Goal: Information Seeking & Learning: Learn about a topic

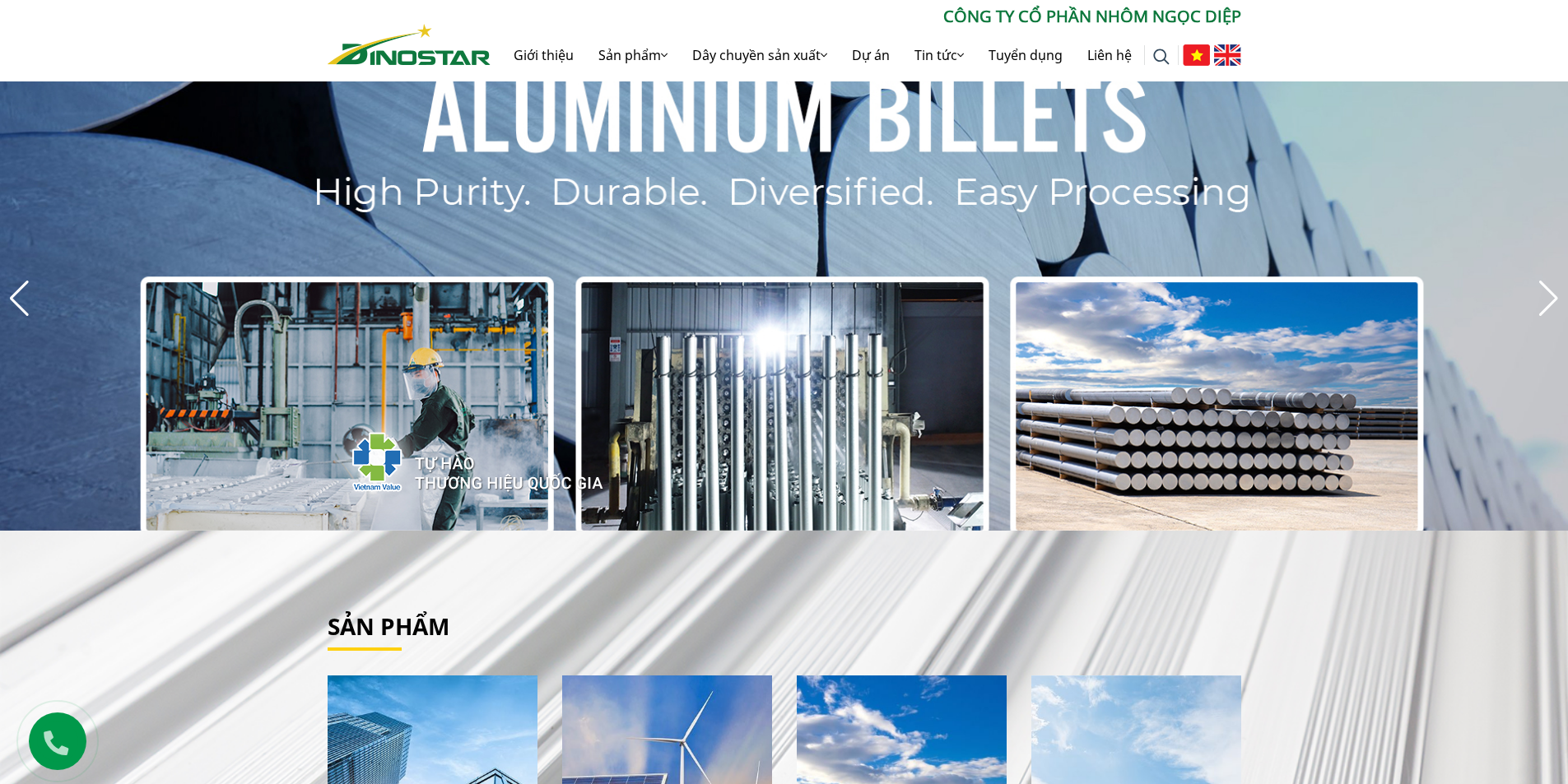
click at [578, 53] on link "Giới thiệu" at bounding box center [543, 54] width 85 height 53
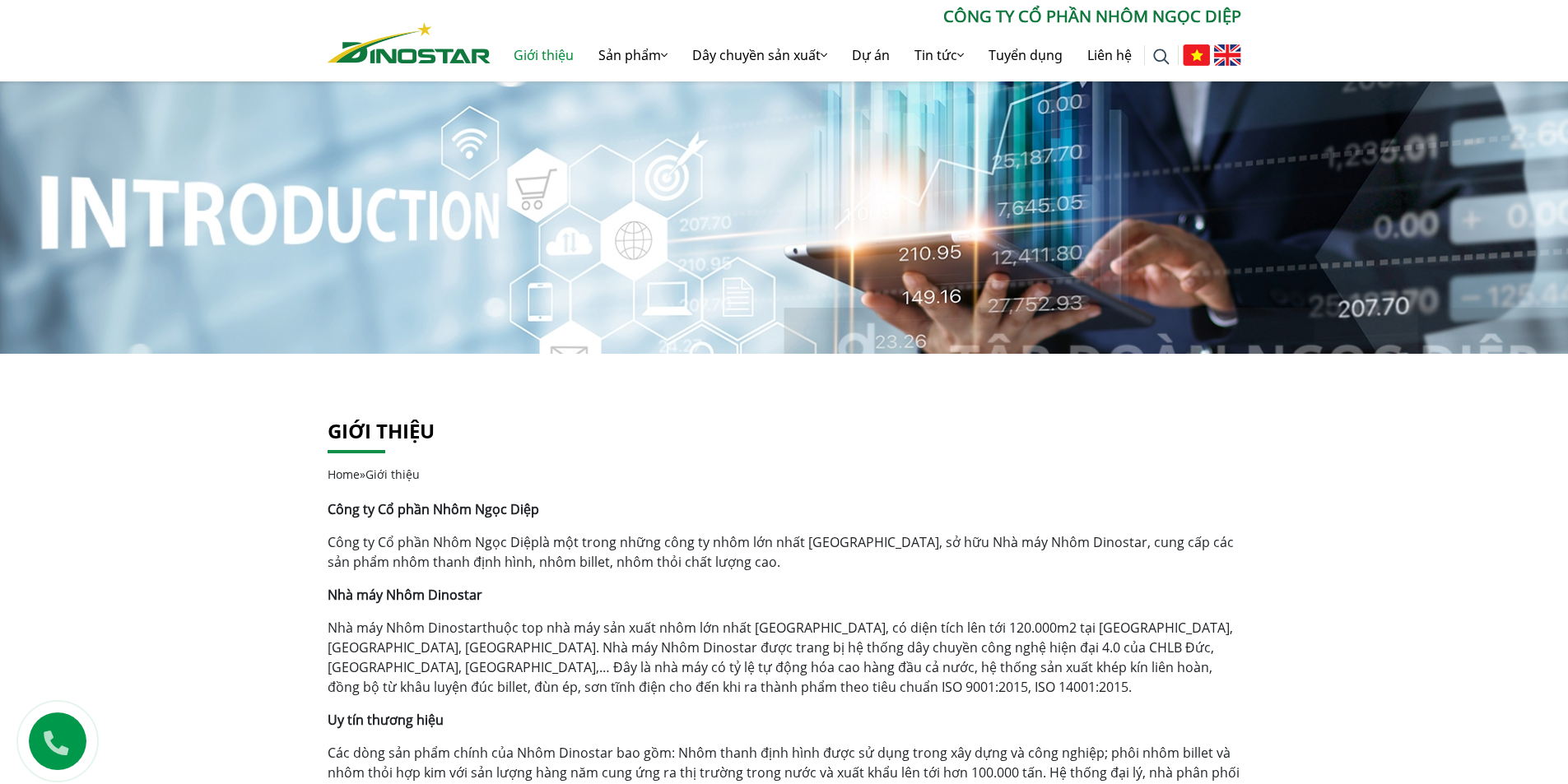
scroll to position [247, 0]
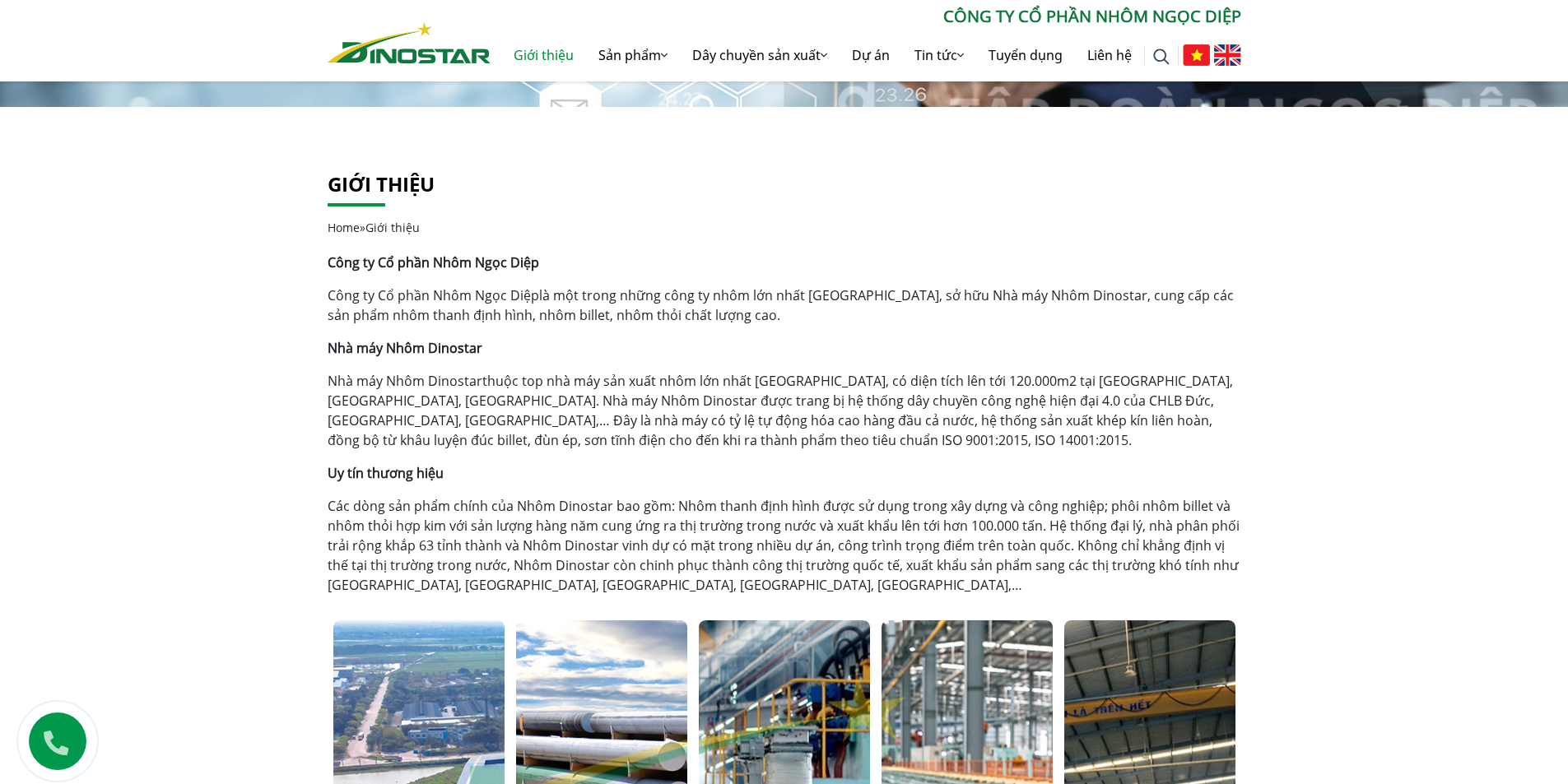
click at [604, 309] on p "Công ty Cổ phần Nhôm Ngọc Diệp là một trong những công ty nhôm lớn nhất [GEOGRA…" at bounding box center [784, 305] width 914 height 39
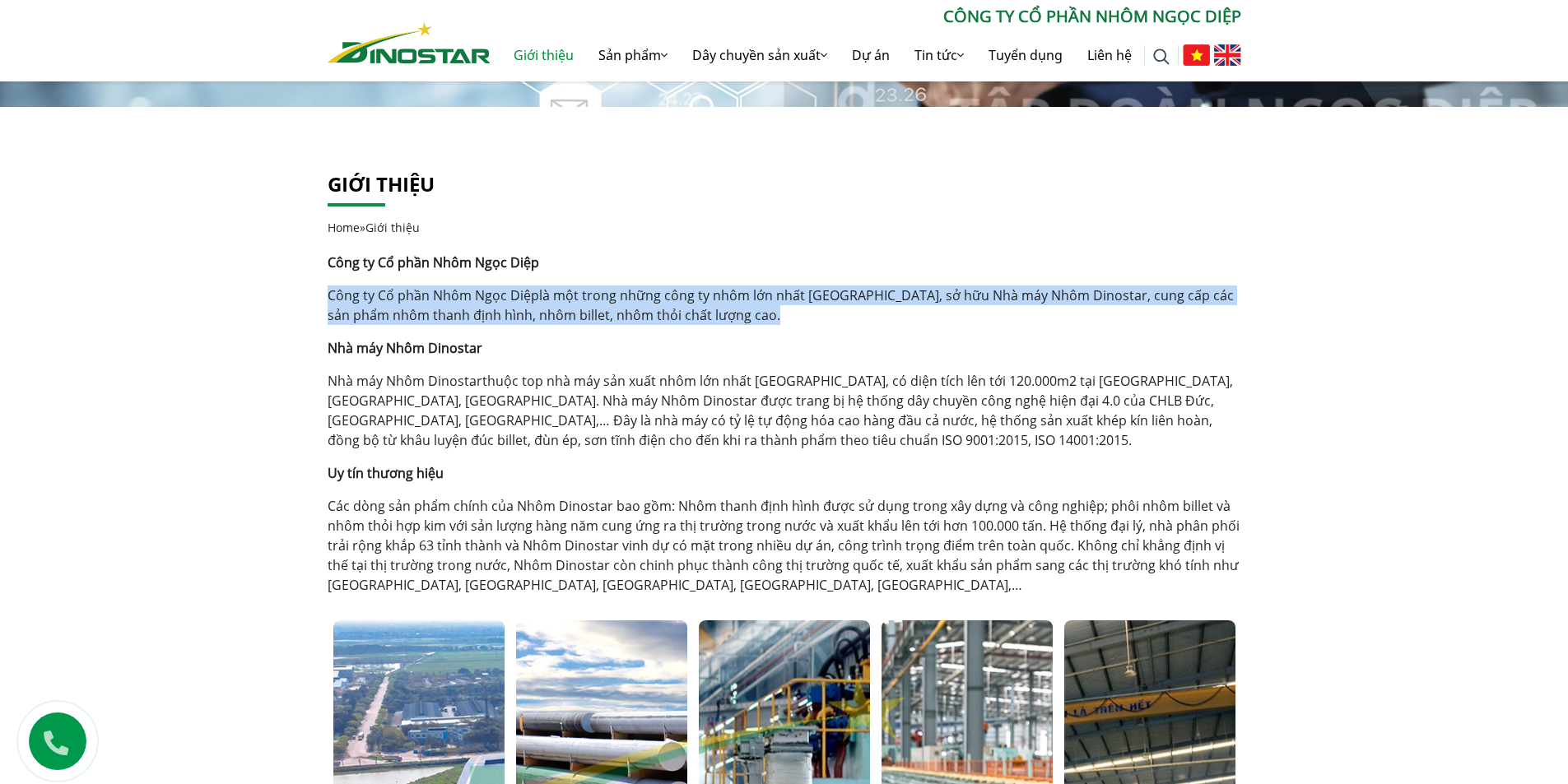
click at [604, 309] on p "Công ty Cổ phần Nhôm Ngọc Diệp là một trong những công ty nhôm lớn nhất [GEOGRA…" at bounding box center [784, 305] width 914 height 39
click at [452, 378] on link "Nhà máy Nhôm Dinostar" at bounding box center [405, 381] width 155 height 18
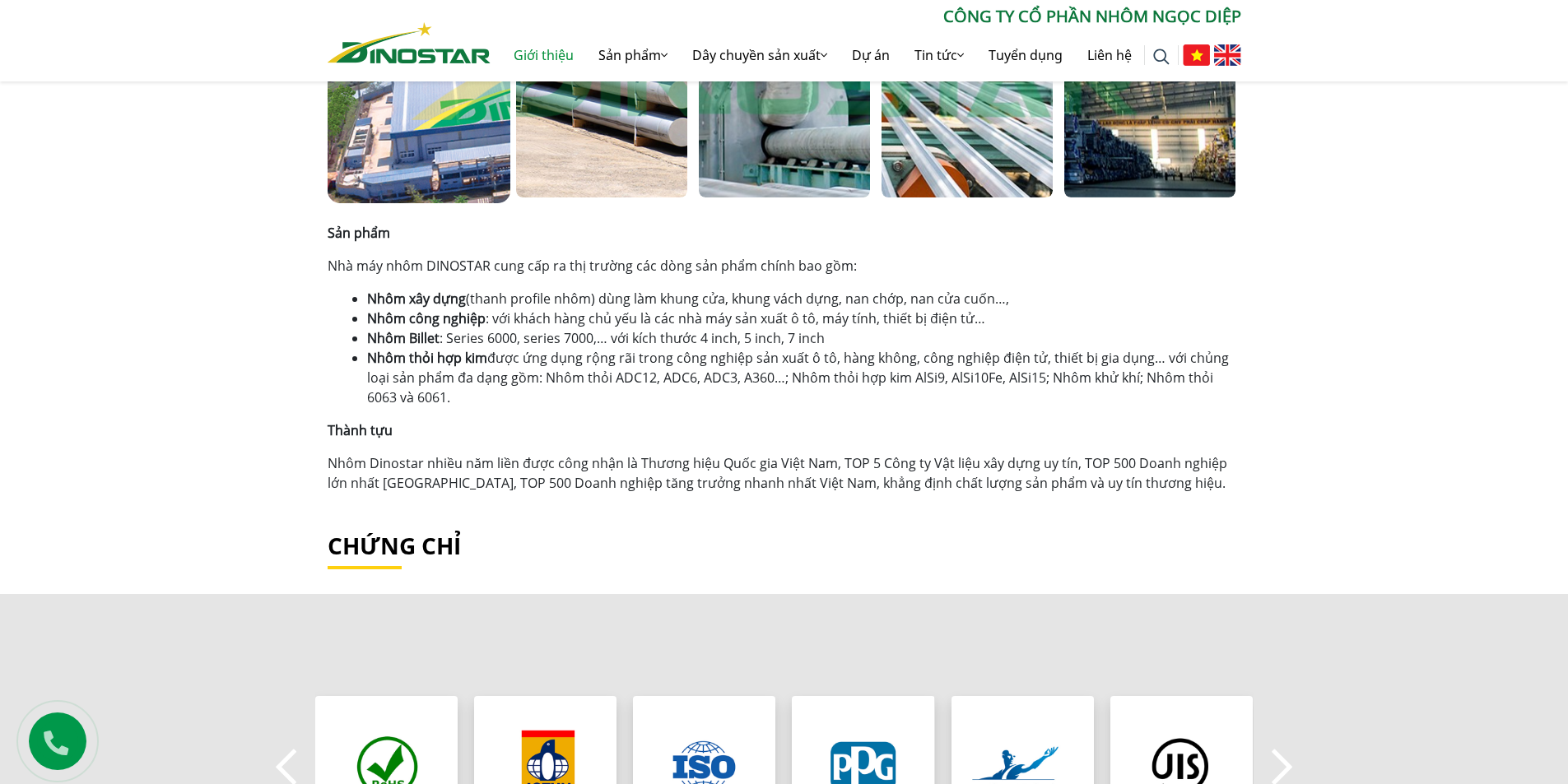
scroll to position [1070, 0]
